Goal: Task Accomplishment & Management: Manage account settings

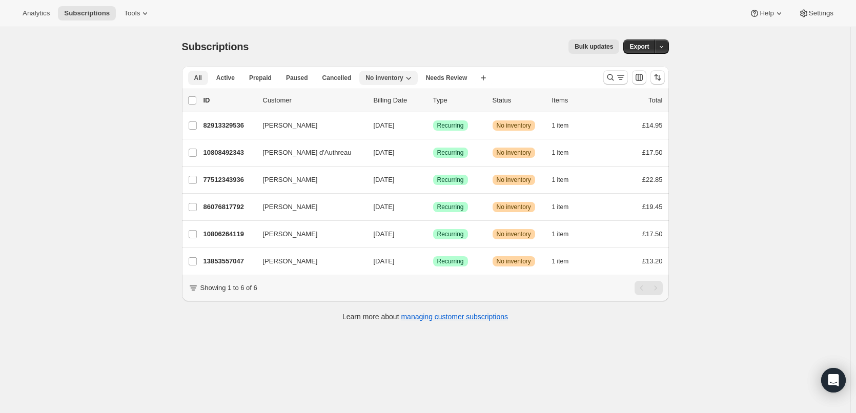
click at [201, 76] on span "All" at bounding box center [198, 78] width 8 height 8
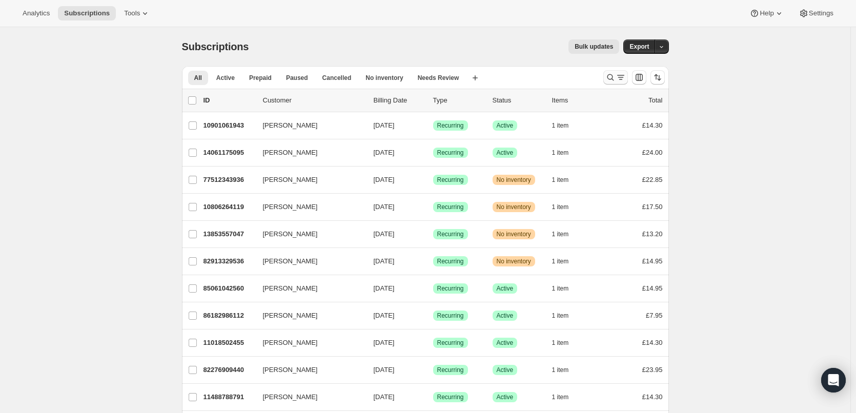
click at [616, 76] on icon "Search and filter results" at bounding box center [611, 77] width 10 height 10
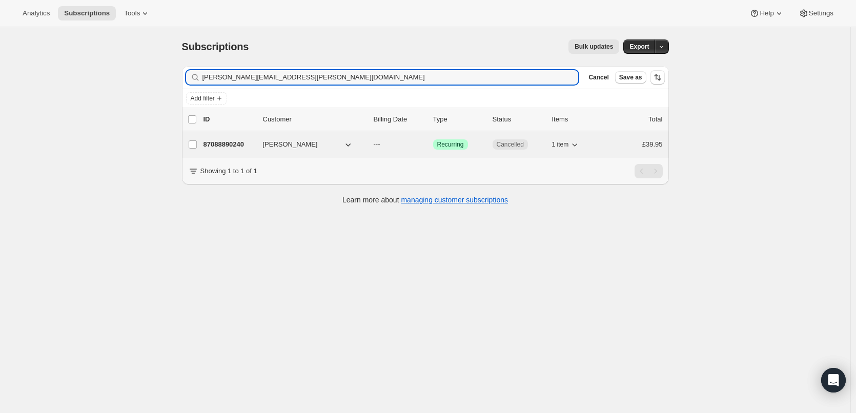
type input "joanne.l.walker@hotmail.co.uk"
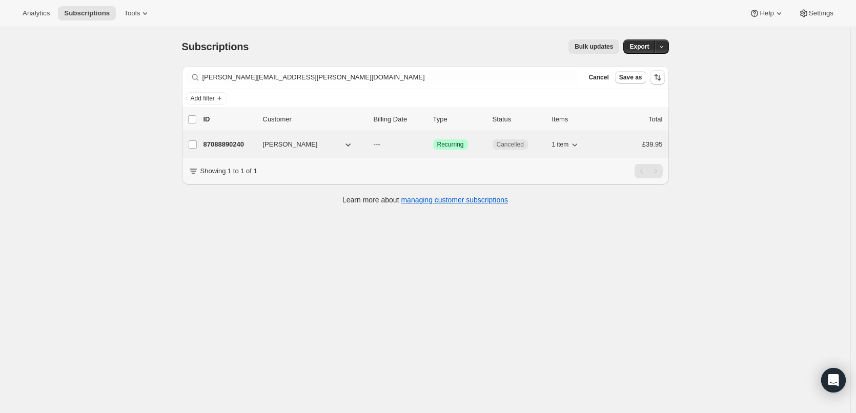
click at [234, 142] on p "87088890240" at bounding box center [229, 144] width 51 height 10
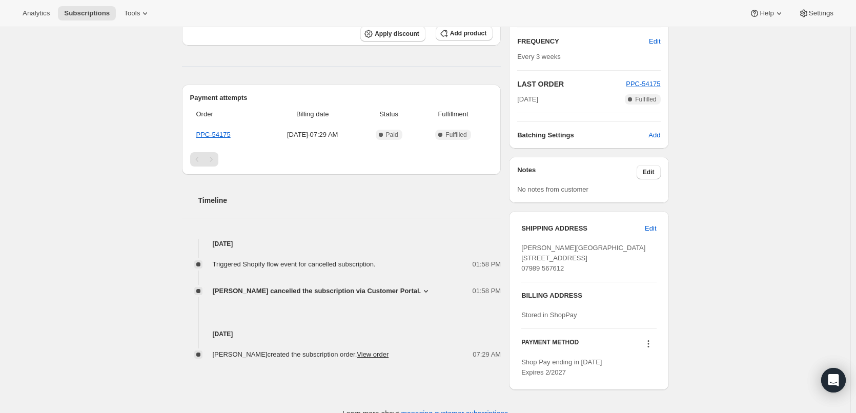
scroll to position [205, 0]
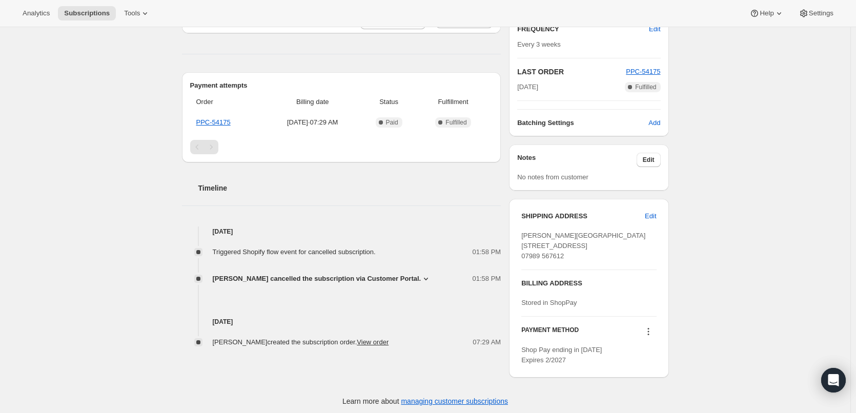
click at [368, 275] on span "joanne walker-rogers cancelled the subscription via Customer Portal." at bounding box center [317, 279] width 209 height 10
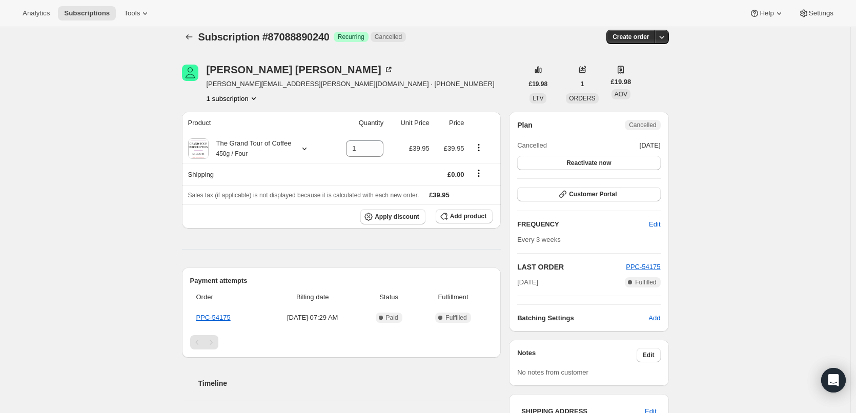
scroll to position [0, 0]
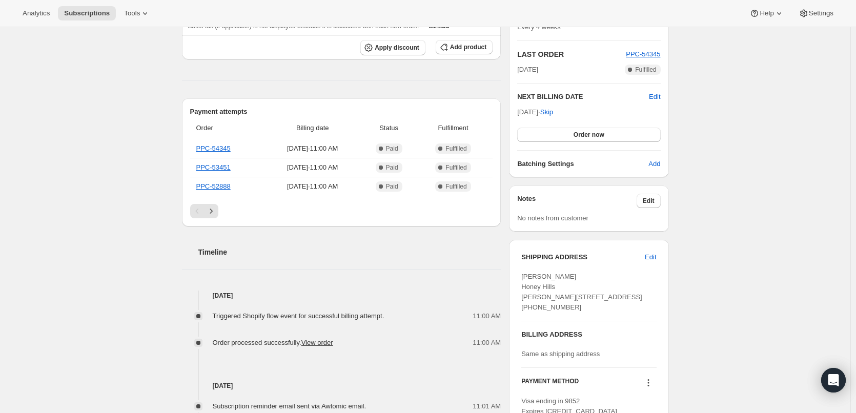
scroll to position [205, 0]
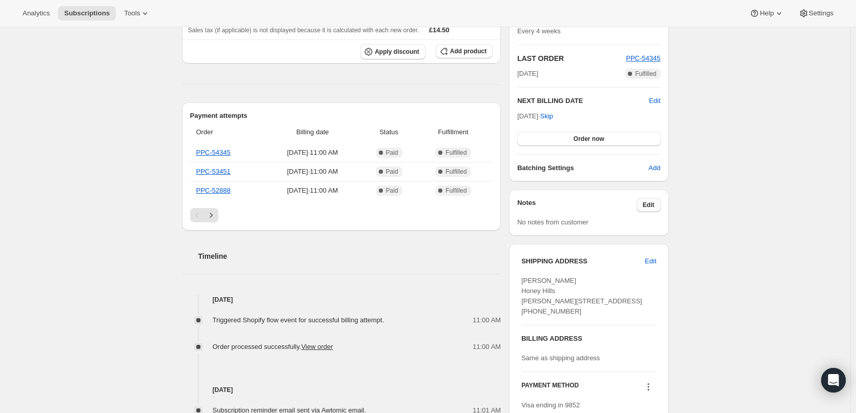
click at [649, 201] on span "Edit" at bounding box center [649, 205] width 12 height 8
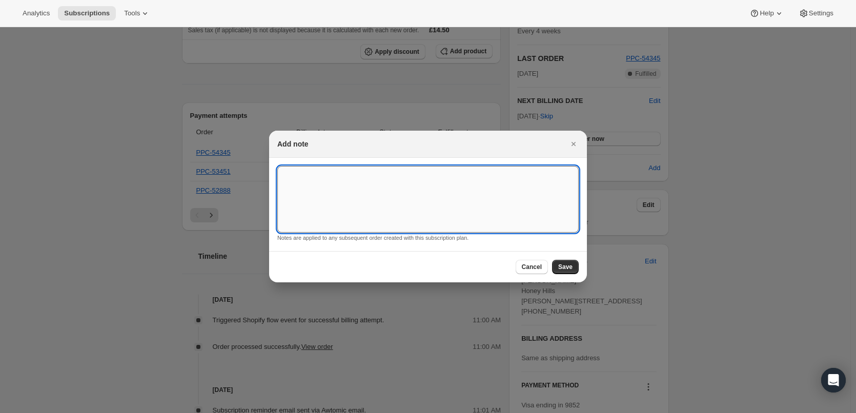
click at [387, 201] on textarea ":r2g:" at bounding box center [428, 199] width 302 height 67
type textarea "Ground for Whole Bean"
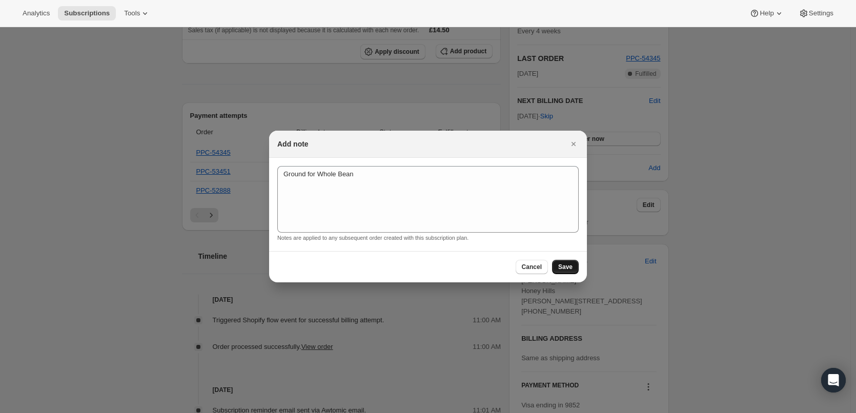
click at [562, 264] on span "Save" at bounding box center [565, 267] width 14 height 8
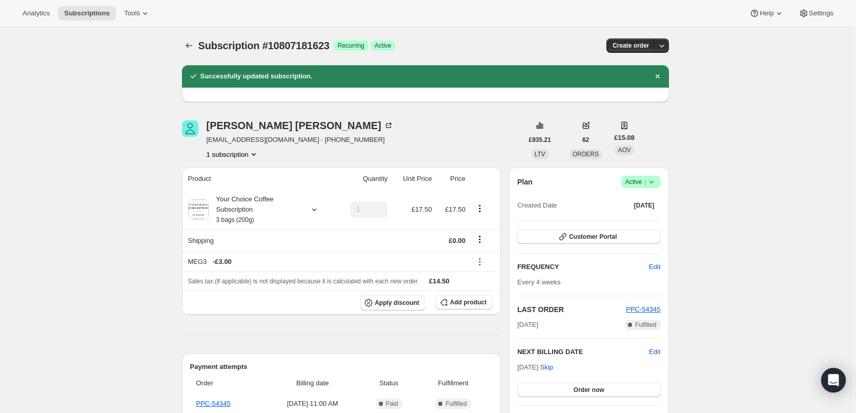
scroll to position [0, 0]
